Goal: Task Accomplishment & Management: Use online tool/utility

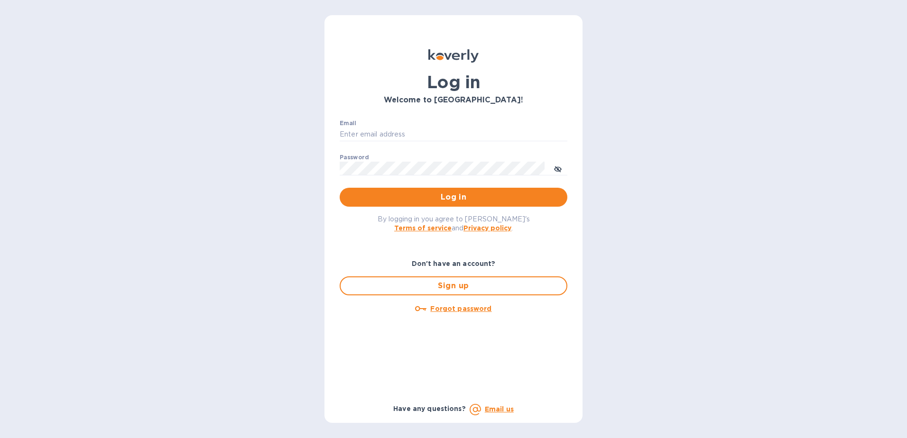
type input "fshobe@goldenramimports.com"
click at [463, 199] on span "Log in" at bounding box center [453, 197] width 212 height 11
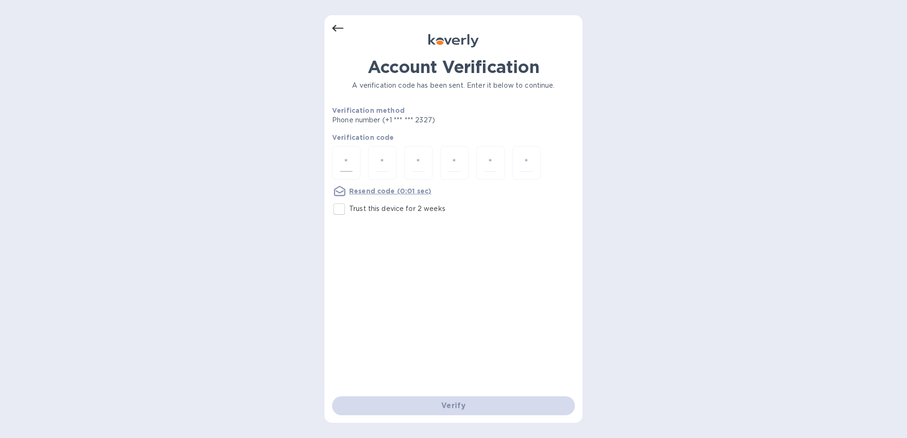
click at [342, 160] on input "number" at bounding box center [346, 163] width 12 height 18
type input "1"
type input "5"
type input "2"
type input "8"
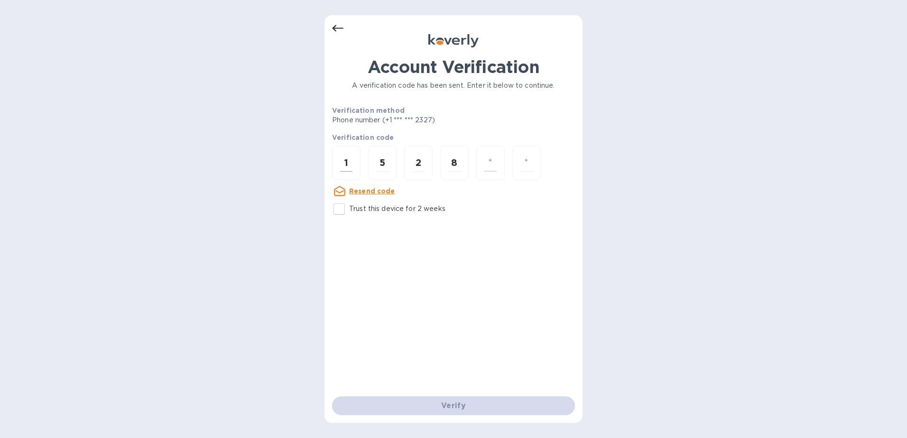
type input "4"
type input "6"
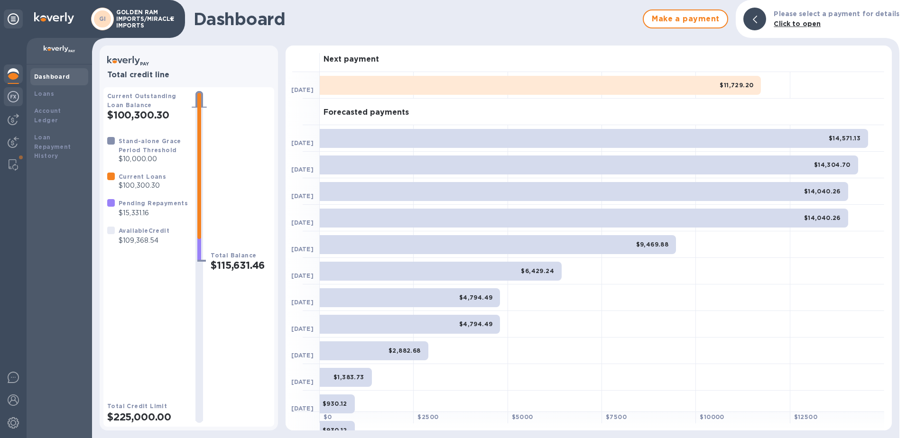
click at [10, 91] on img at bounding box center [13, 96] width 11 height 11
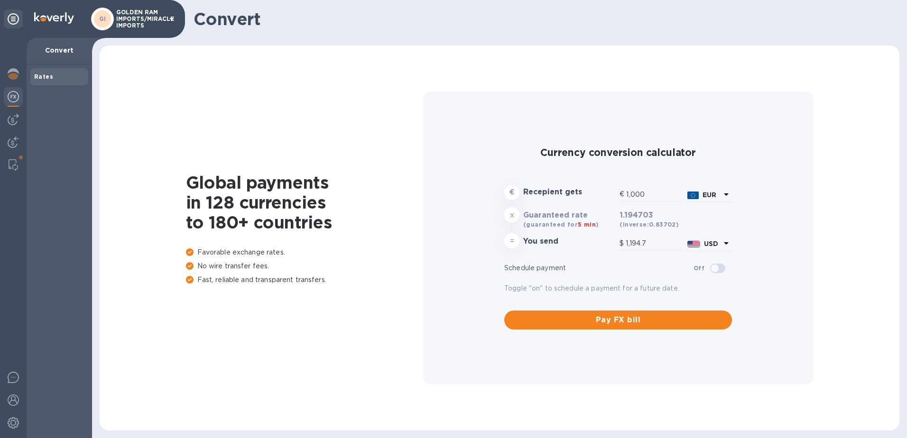
type input "1,194.7"
